Goal: Find specific page/section: Find specific page/section

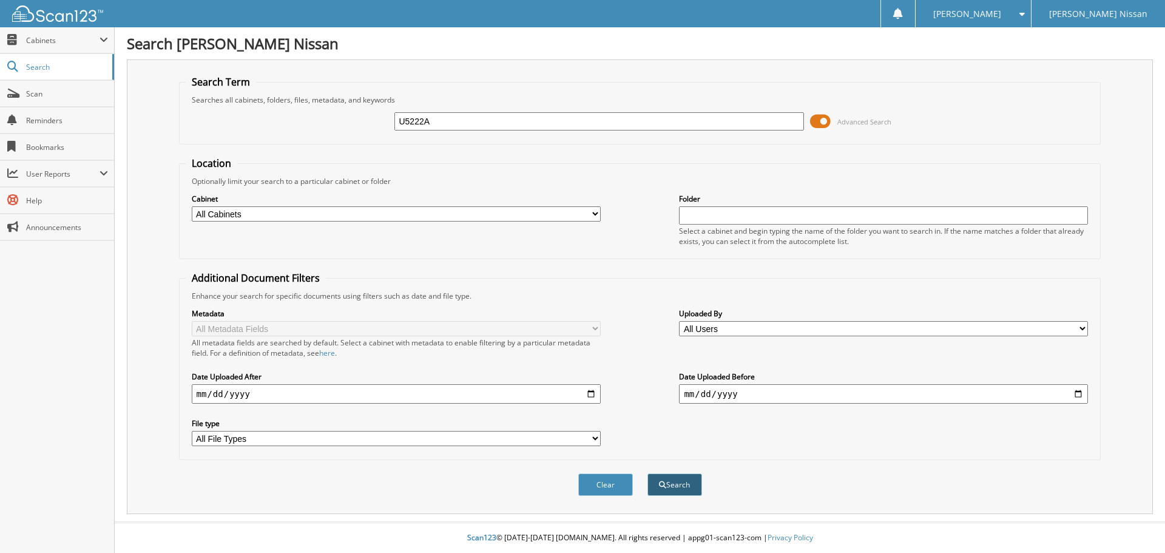
type input "U5222A"
click at [685, 483] on button "Search" at bounding box center [674, 484] width 55 height 22
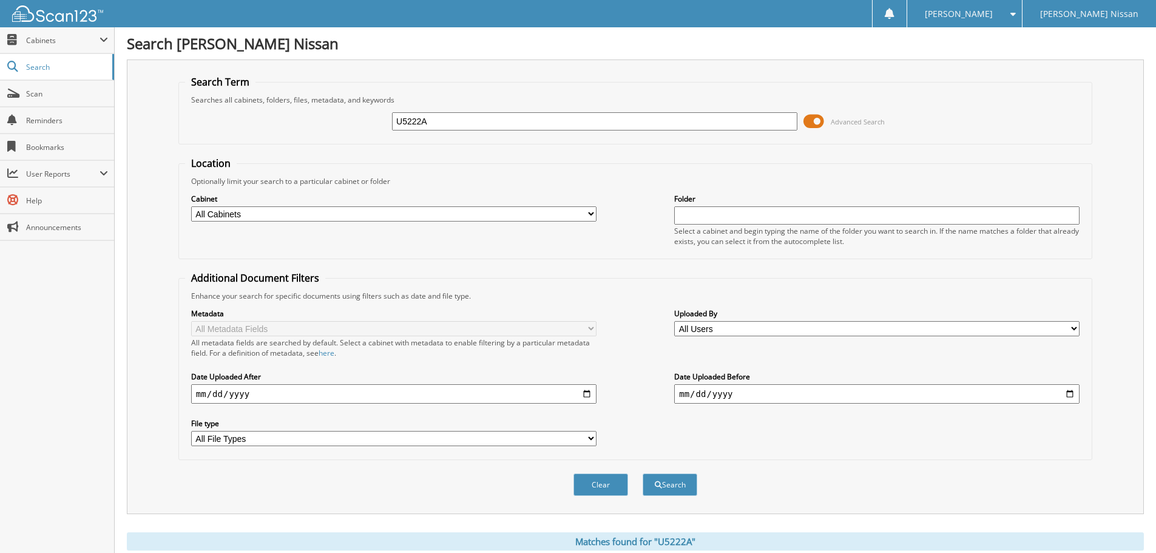
click at [821, 125] on span at bounding box center [813, 121] width 21 height 18
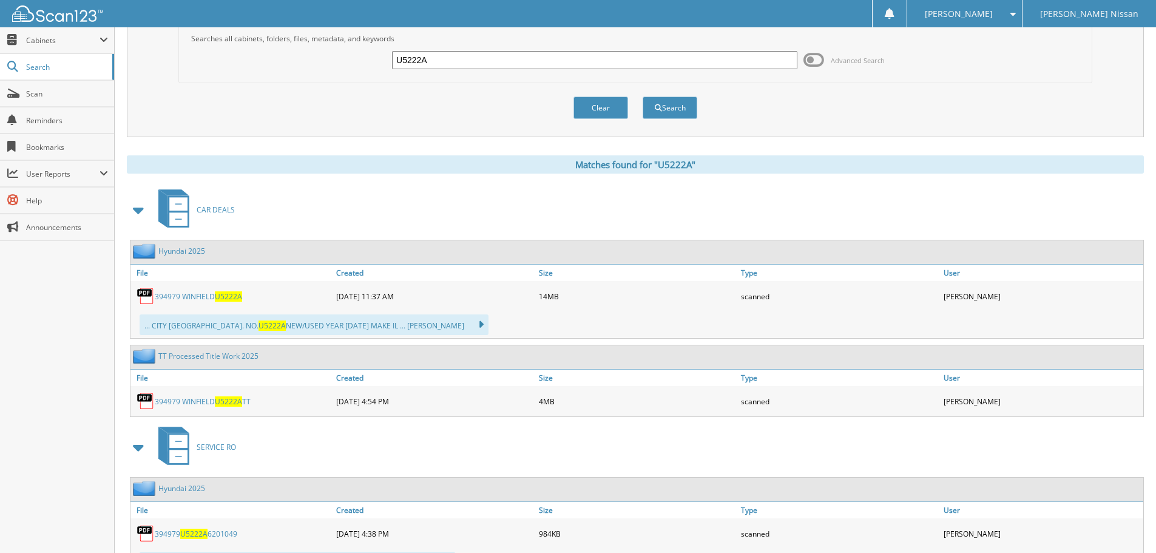
scroll to position [182, 0]
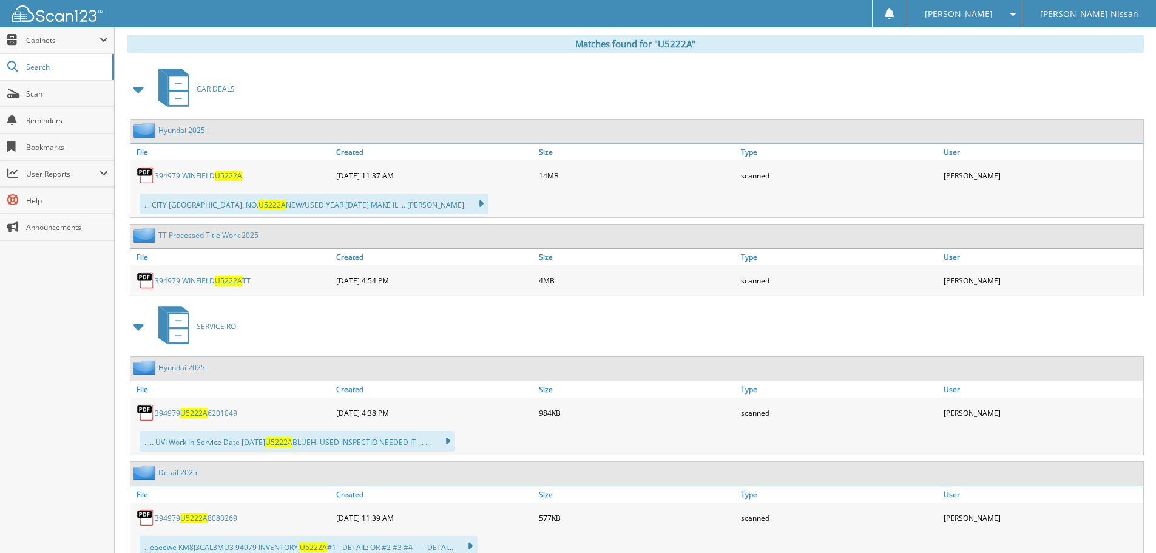
click at [223, 174] on span "U5222A" at bounding box center [228, 175] width 27 height 10
